Goal: Information Seeking & Learning: Understand process/instructions

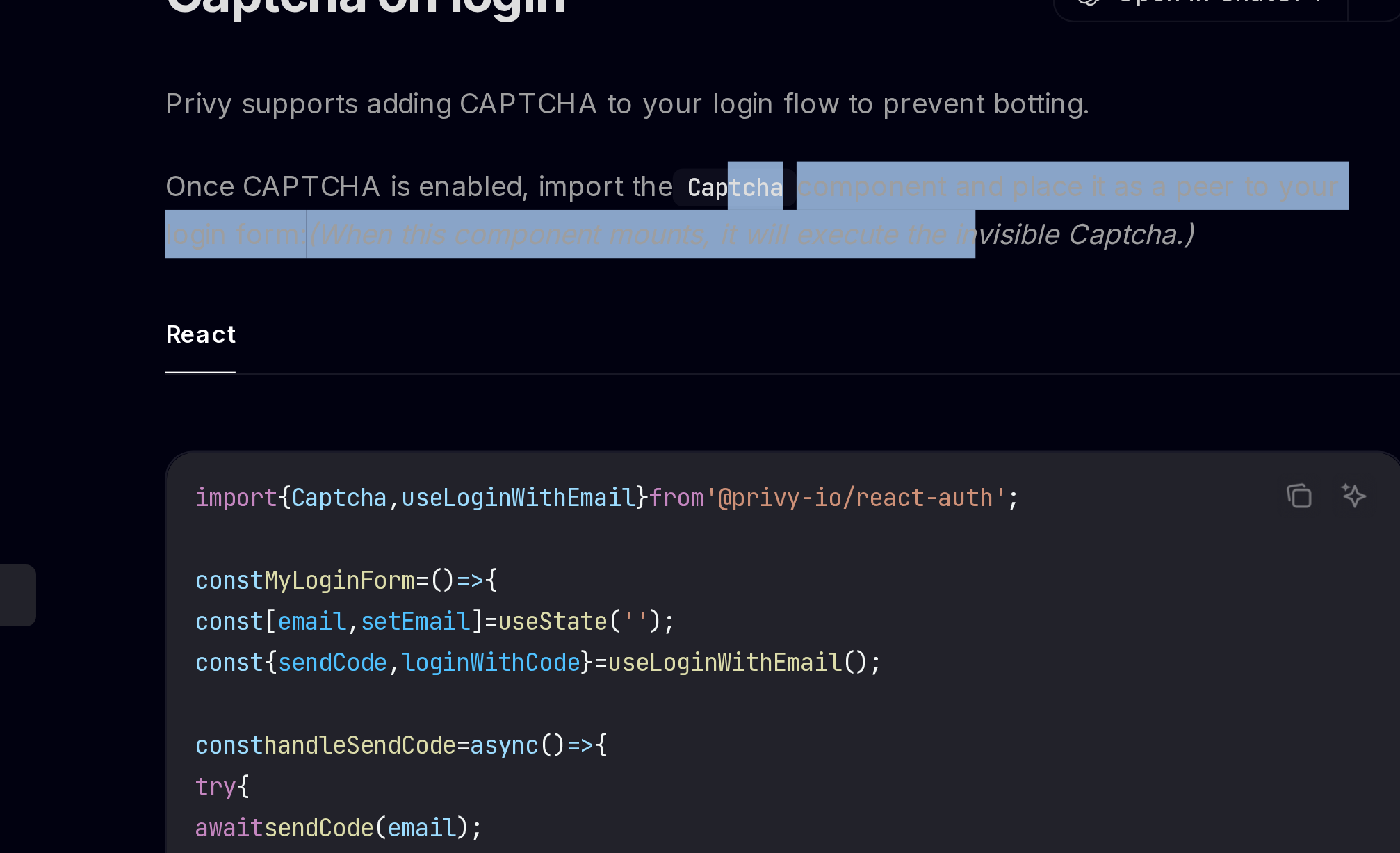
drag, startPoint x: 669, startPoint y: 226, endPoint x: 769, endPoint y: 231, distance: 100.1
click at [769, 231] on span "Once CAPTCHA is enabled, import the Captcha component and place it as a peer to…" at bounding box center [691, 228] width 501 height 39
click at [769, 231] on em "(When this component mounts, it will execute the invisible Captcha.)" at bounding box center [678, 238] width 359 height 14
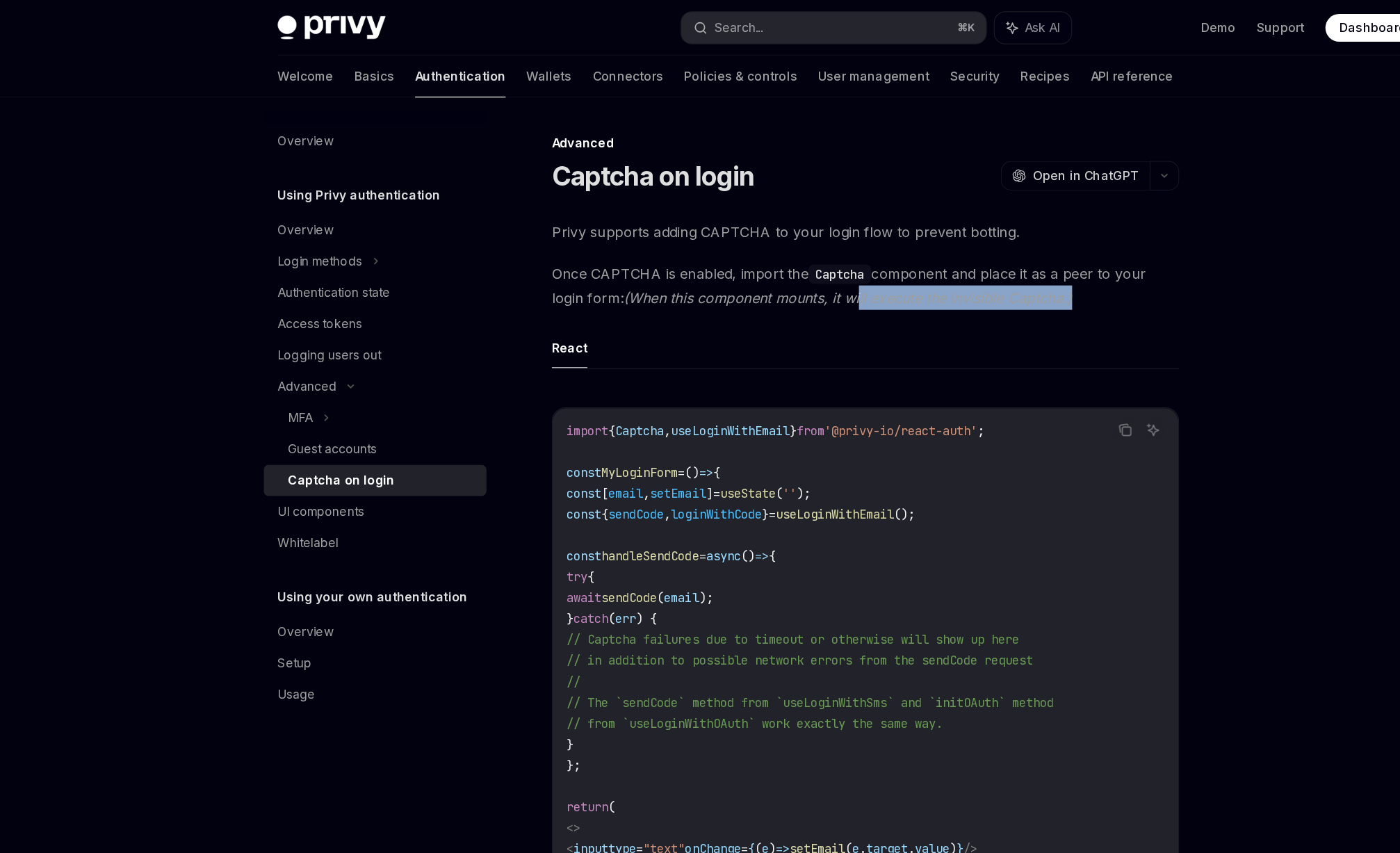
drag, startPoint x: 689, startPoint y: 236, endPoint x: 863, endPoint y: 237, distance: 174.0
click at [863, 237] on span "Once CAPTCHA is enabled, import the Captcha component and place it as a peer to…" at bounding box center [691, 228] width 501 height 39
click at [762, 240] on em "(When this component mounts, it will execute the invisible Captcha.)" at bounding box center [678, 238] width 359 height 14
drag, startPoint x: 762, startPoint y: 240, endPoint x: 873, endPoint y: 240, distance: 111.0
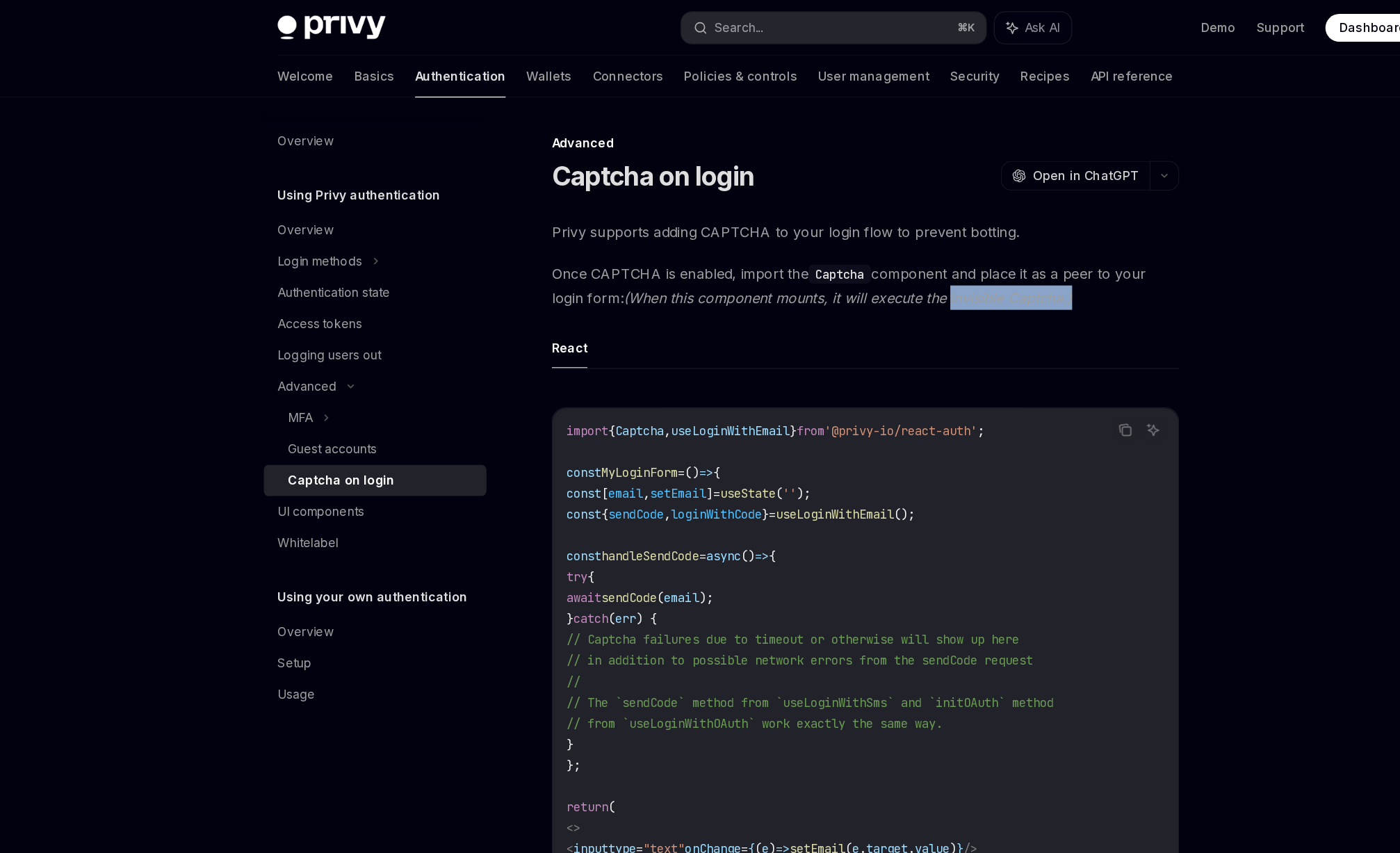
click at [873, 240] on span "Once CAPTCHA is enabled, import the Captcha component and place it as a peer to…" at bounding box center [691, 228] width 501 height 39
